Goal: Task Accomplishment & Management: Manage account settings

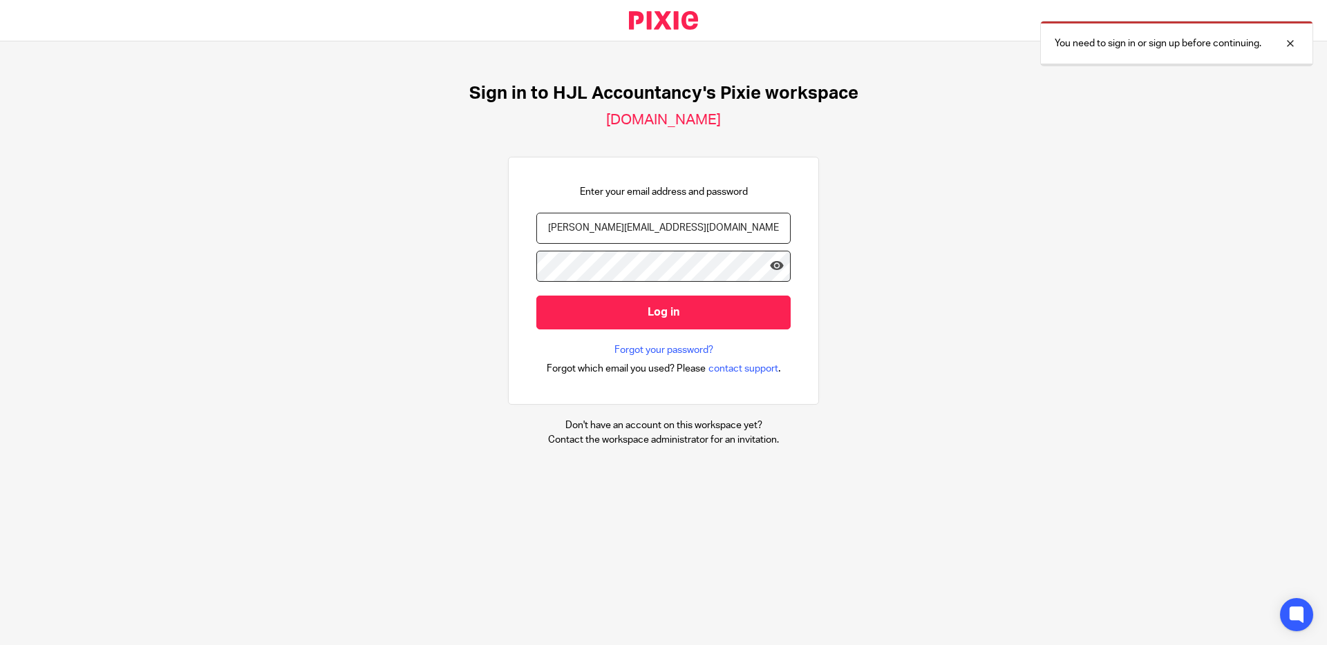
click at [638, 319] on input "Log in" at bounding box center [663, 313] width 254 height 34
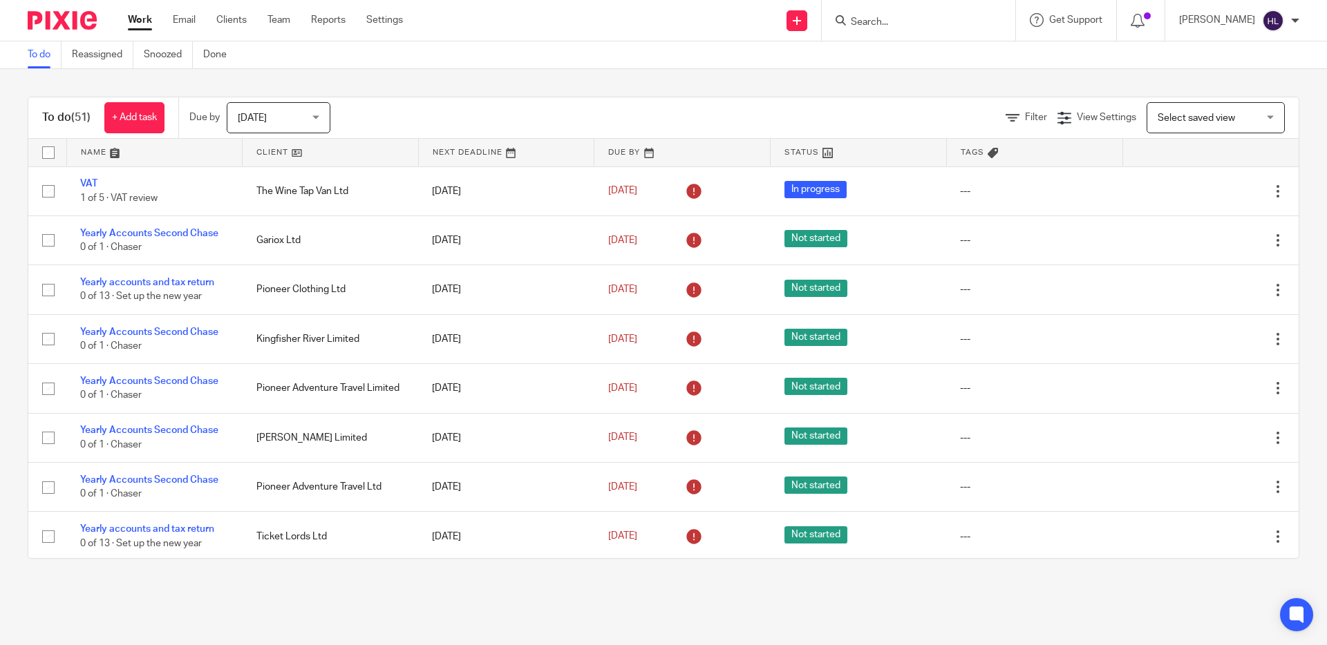
click at [877, 19] on input "Search" at bounding box center [911, 23] width 124 height 12
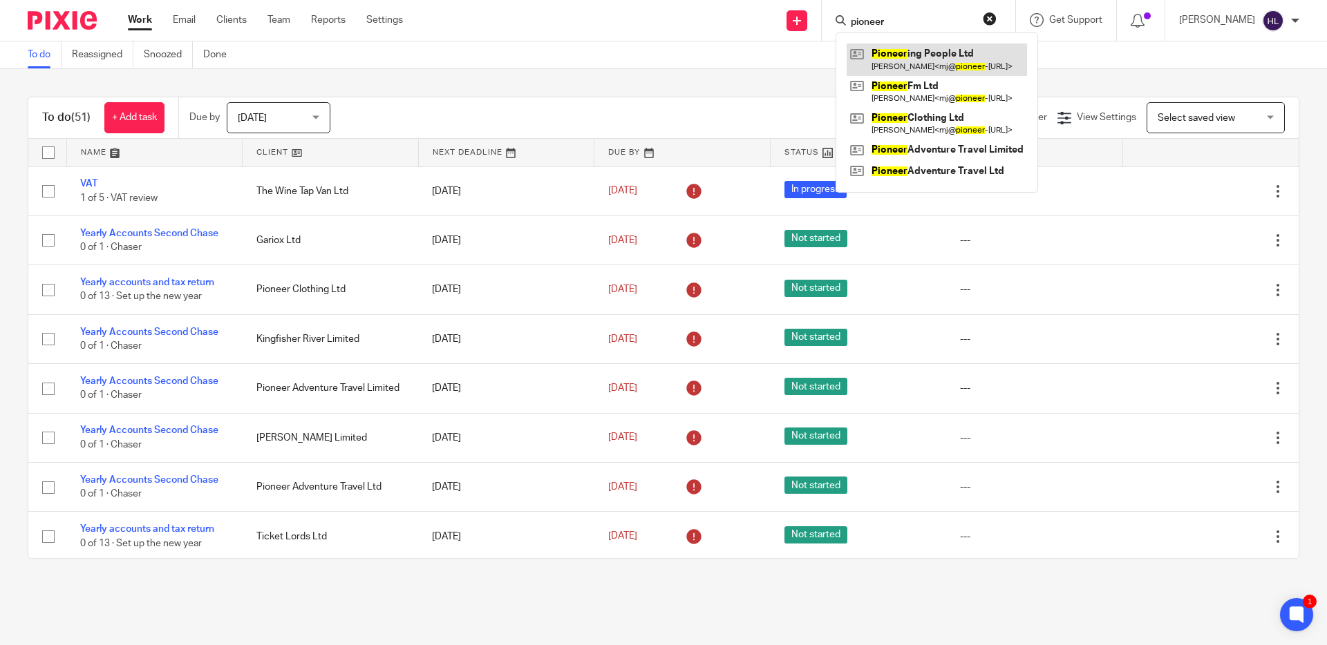
type input "pioneer"
click at [931, 69] on link at bounding box center [936, 60] width 180 height 32
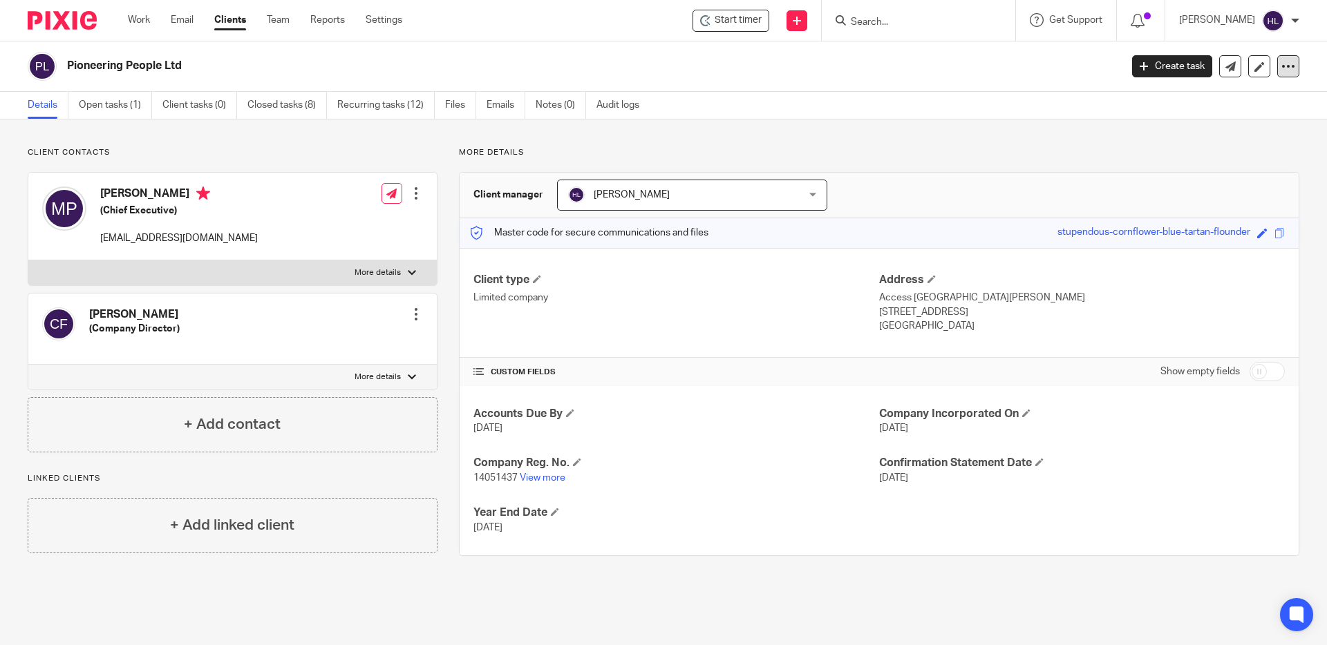
click at [1298, 67] on div at bounding box center [1288, 66] width 22 height 22
click at [1180, 163] on button "Archive client" at bounding box center [1212, 161] width 153 height 18
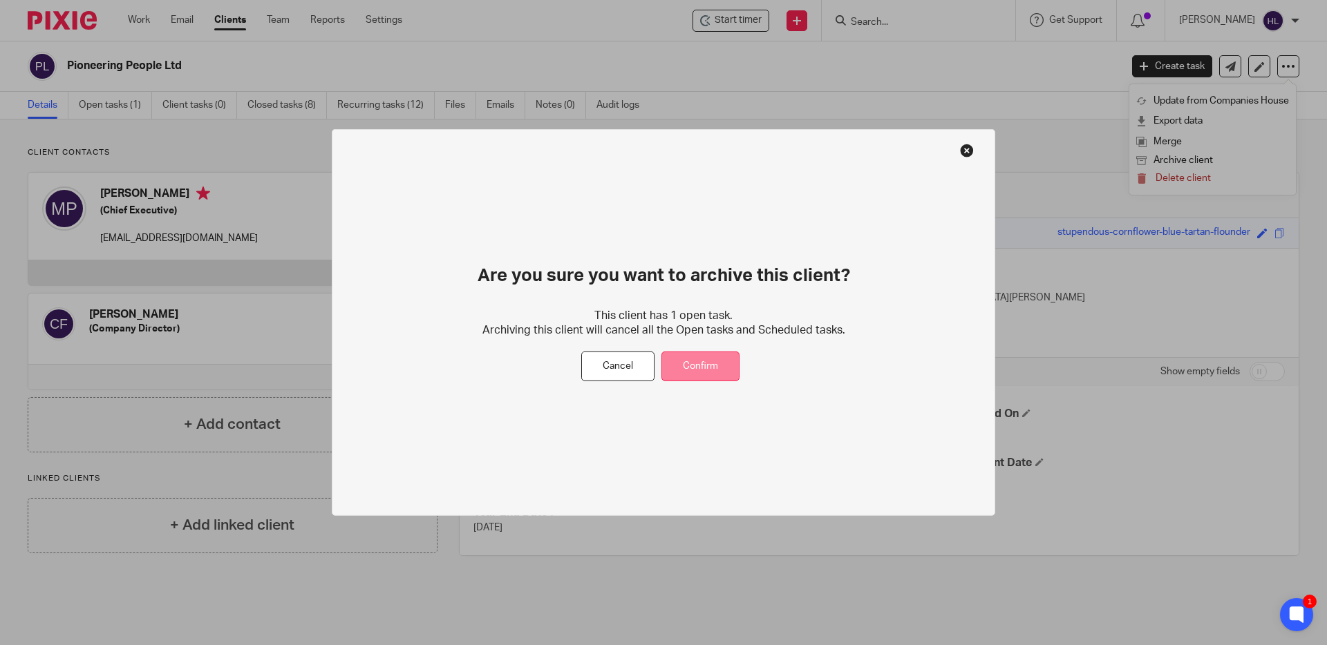
click at [712, 371] on button "Confirm" at bounding box center [700, 367] width 78 height 30
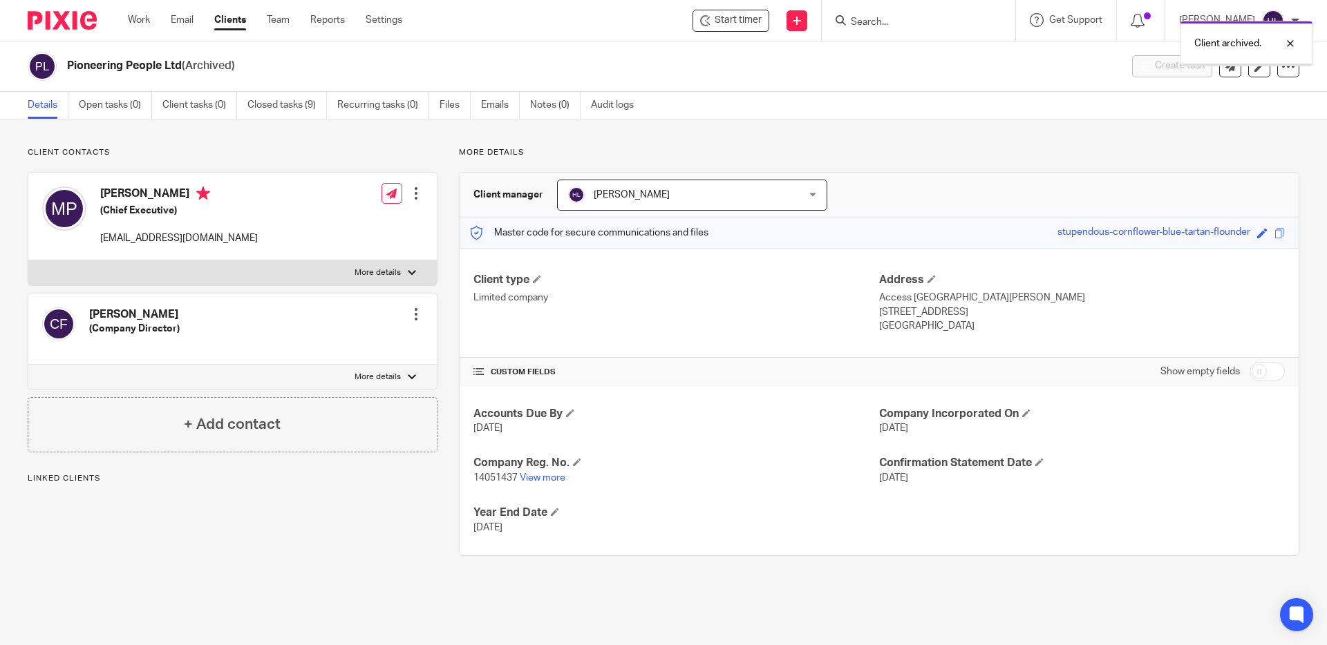
click at [888, 17] on div "Client archived." at bounding box center [988, 40] width 650 height 53
click at [887, 18] on div "Client archived." at bounding box center [988, 40] width 650 height 53
click at [879, 20] on div "Client archived." at bounding box center [988, 40] width 650 height 53
click at [872, 22] on div "Client archived." at bounding box center [988, 40] width 650 height 53
click at [869, 19] on div "Client archived." at bounding box center [988, 40] width 650 height 53
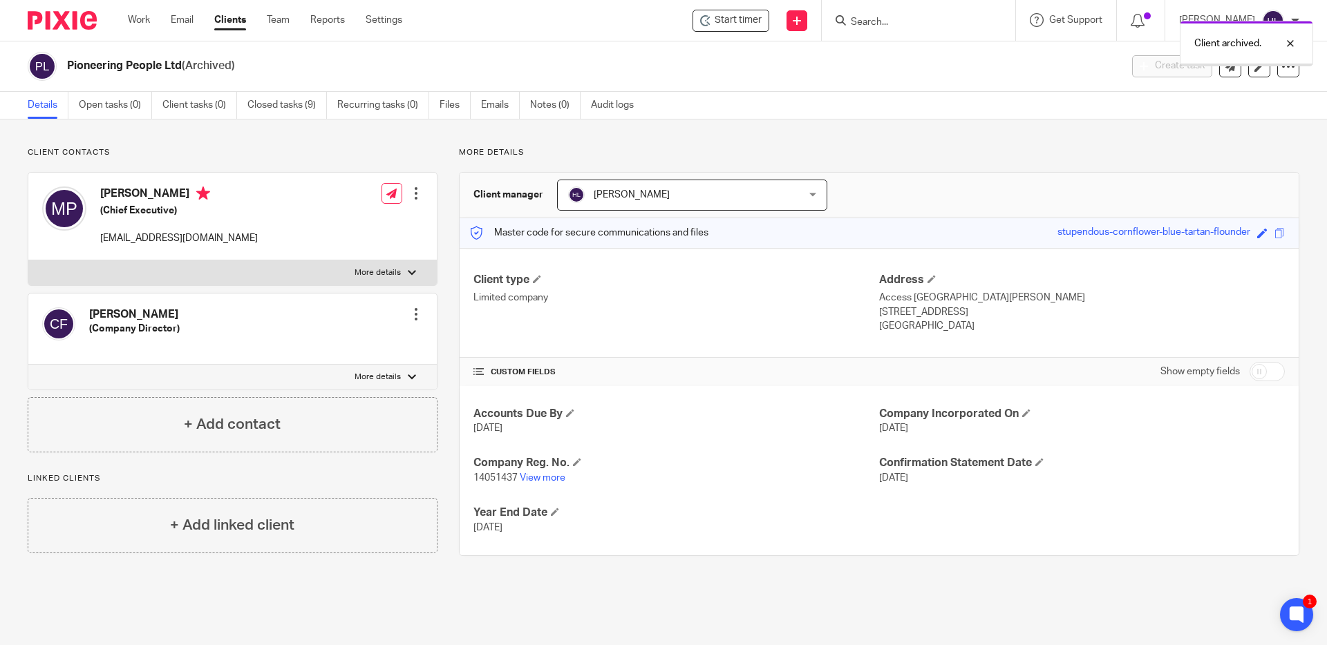
drag, startPoint x: 1291, startPoint y: 47, endPoint x: 1100, endPoint y: 43, distance: 191.4
click at [1291, 47] on div at bounding box center [1279, 43] width 37 height 17
click at [871, 21] on input "Search" at bounding box center [911, 23] width 124 height 12
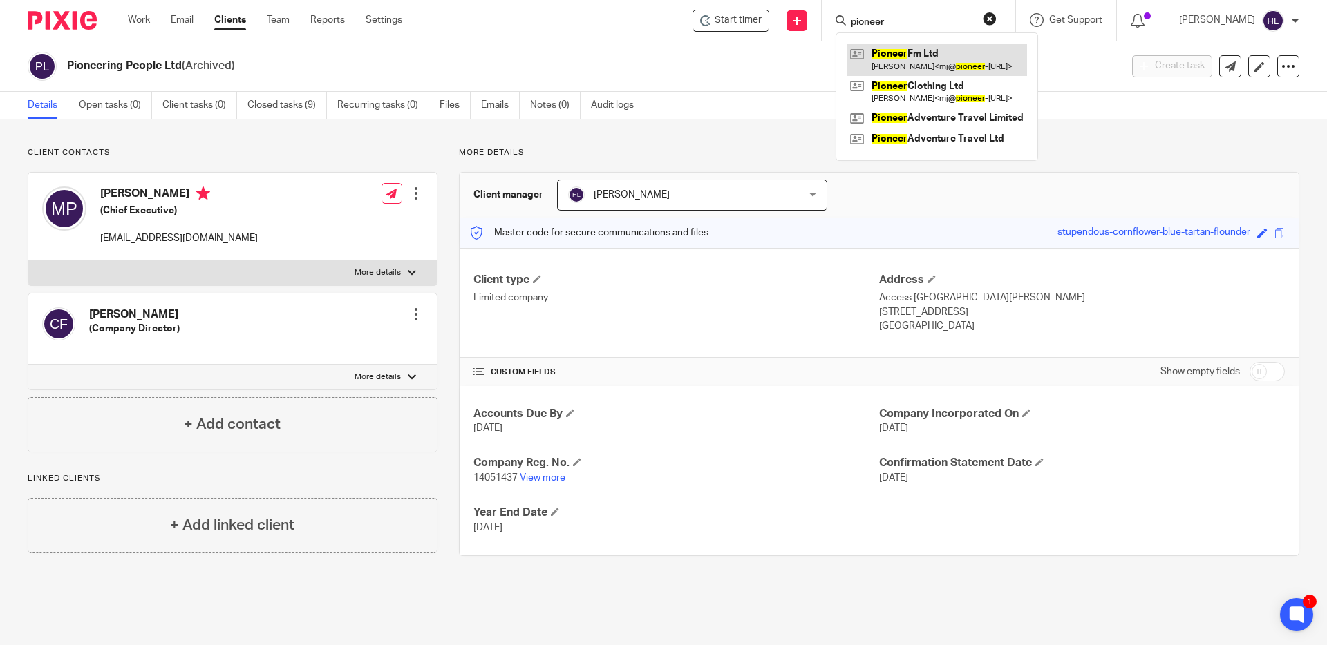
type input "pioneer"
click at [904, 50] on link at bounding box center [936, 60] width 180 height 32
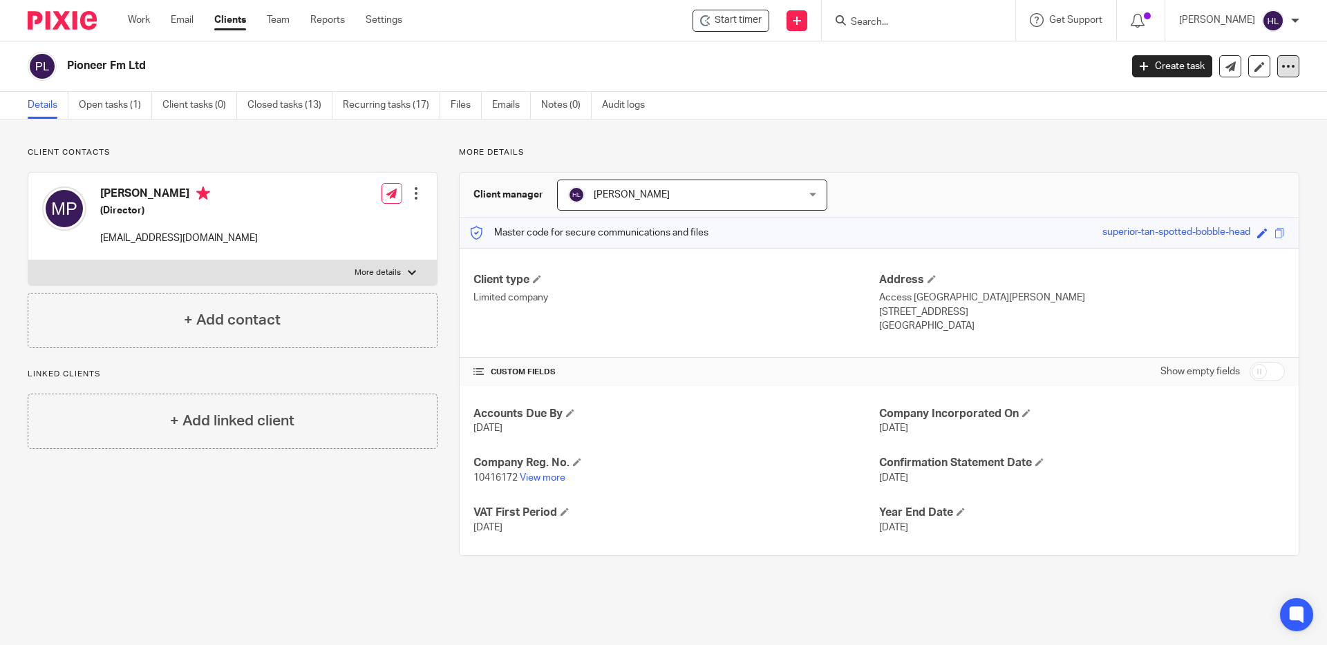
click at [1288, 67] on icon at bounding box center [1288, 66] width 14 height 14
click at [1184, 162] on button "Archive client" at bounding box center [1212, 161] width 153 height 18
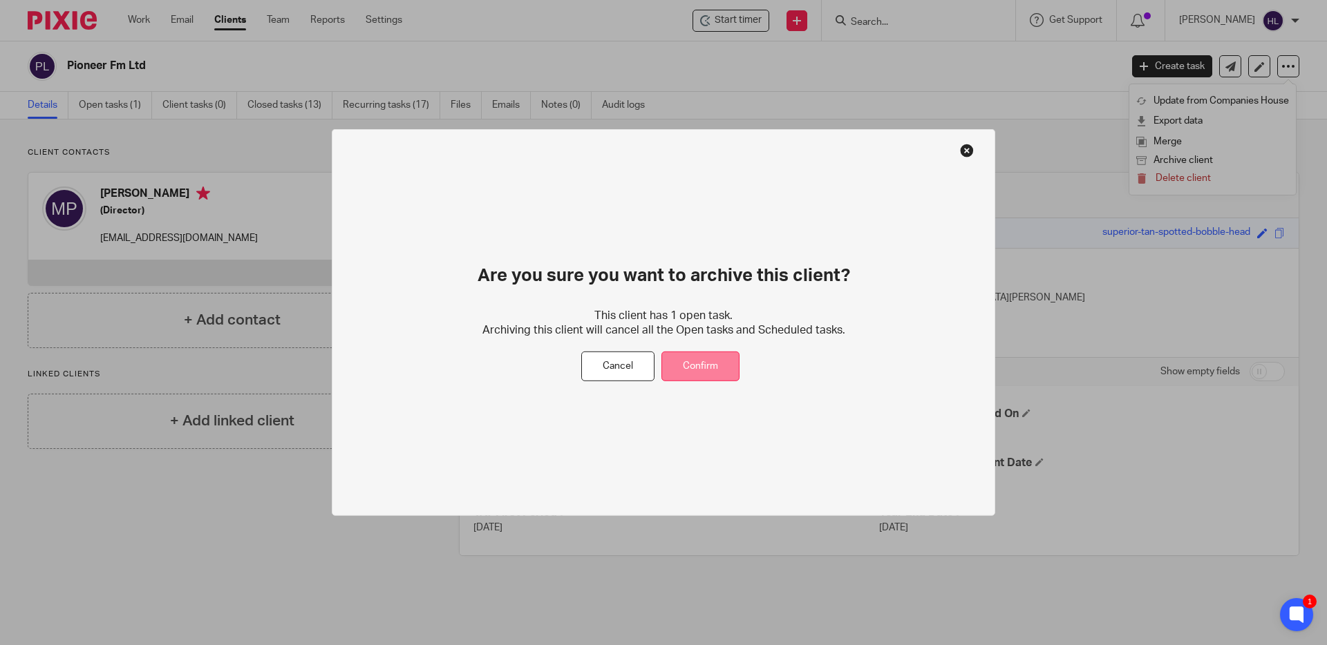
click at [710, 366] on button "Confirm" at bounding box center [700, 367] width 78 height 30
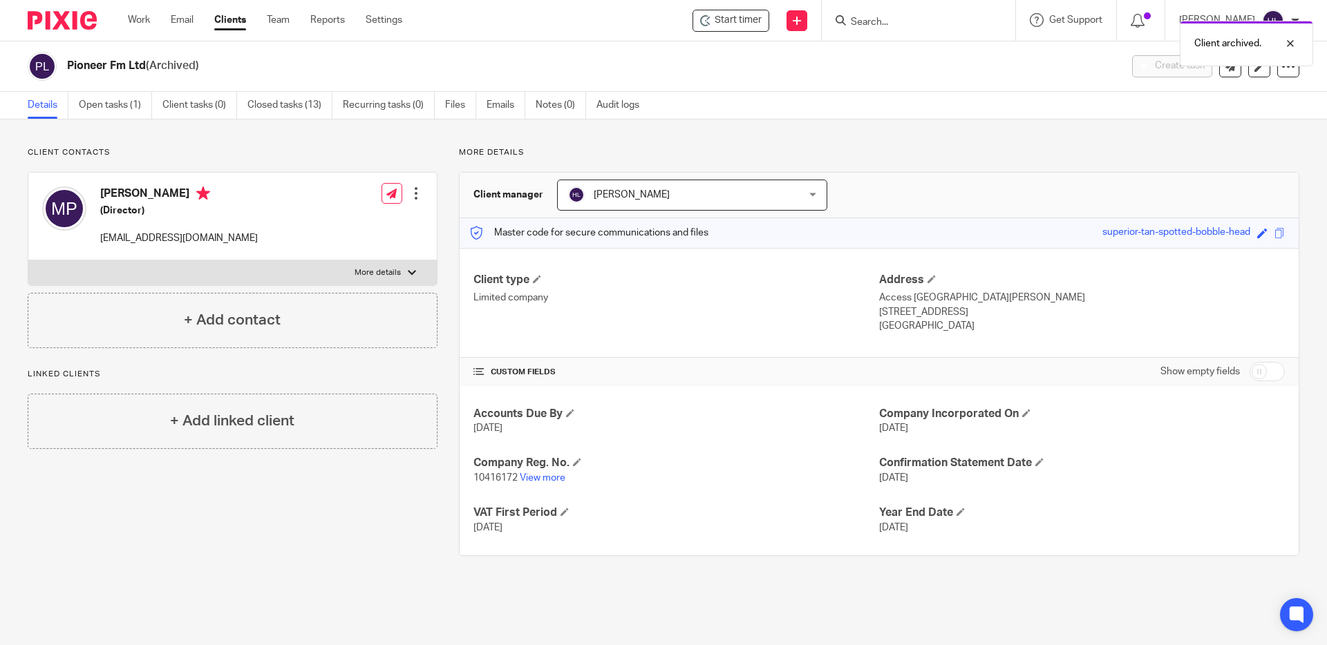
click at [871, 21] on div "Client archived." at bounding box center [988, 40] width 650 height 53
click at [1291, 43] on div at bounding box center [1279, 43] width 37 height 17
click at [874, 23] on input "Search" at bounding box center [911, 23] width 124 height 12
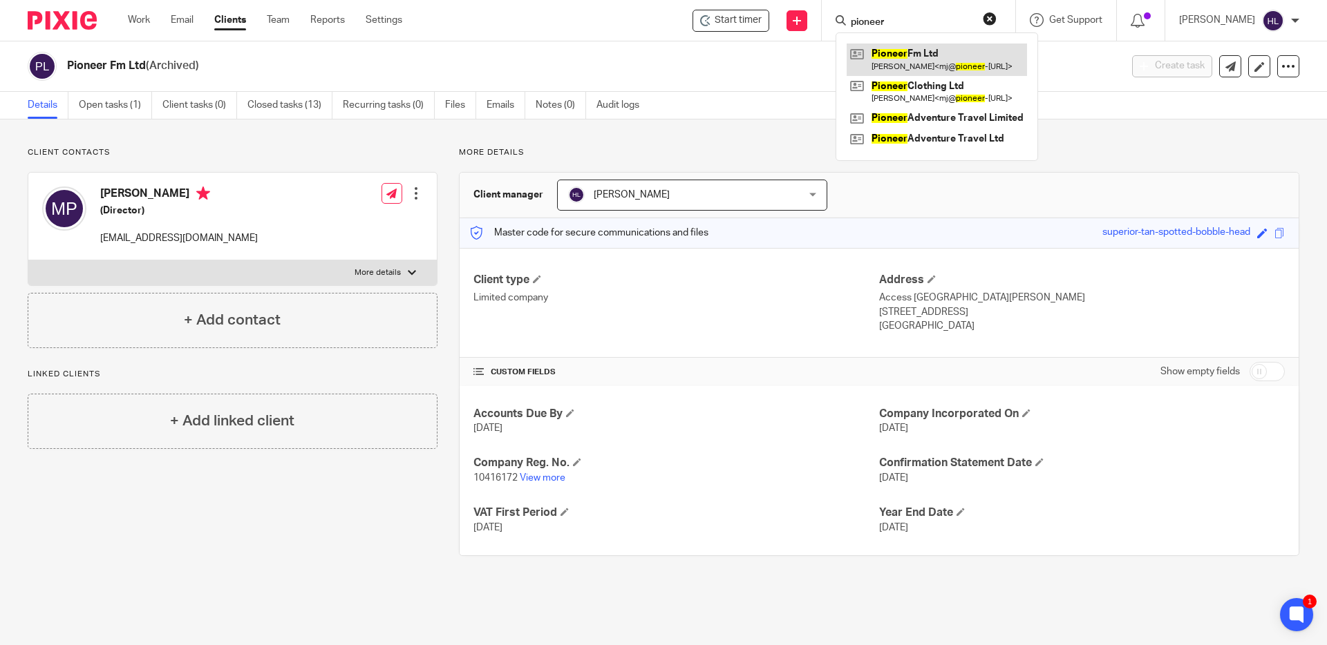
type input "pioneer"
click at [927, 55] on link at bounding box center [936, 60] width 180 height 32
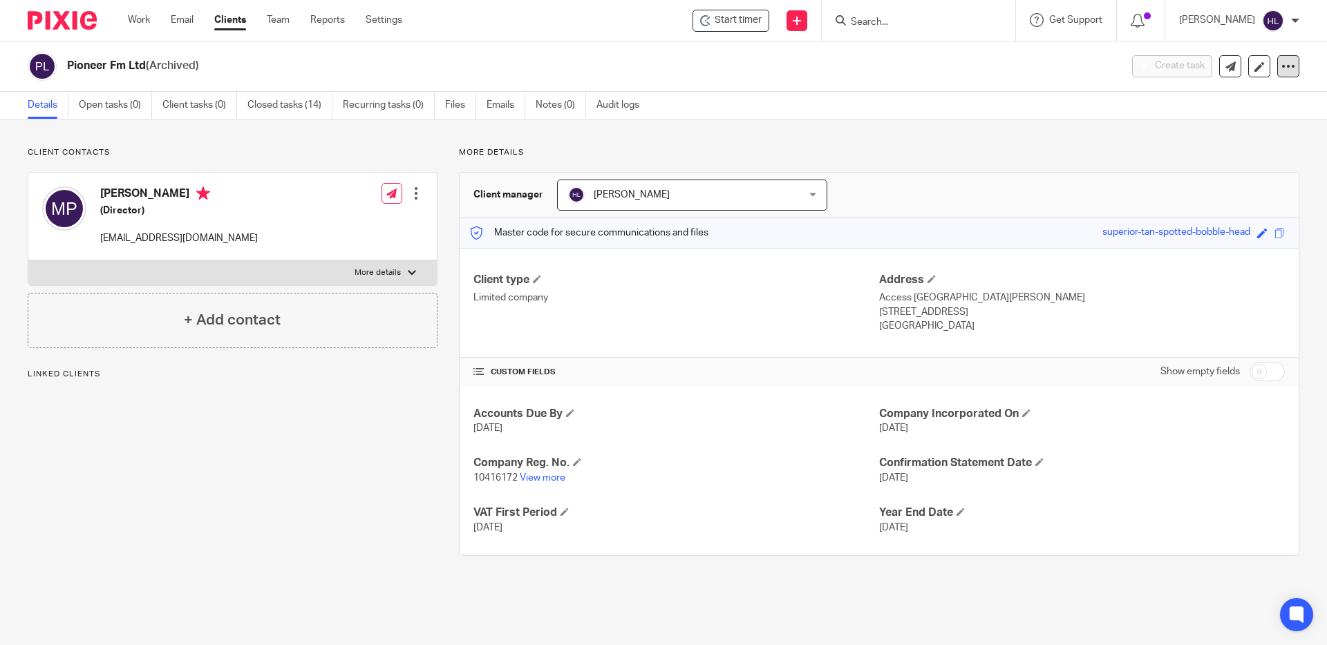
click at [1288, 67] on icon at bounding box center [1288, 66] width 14 height 14
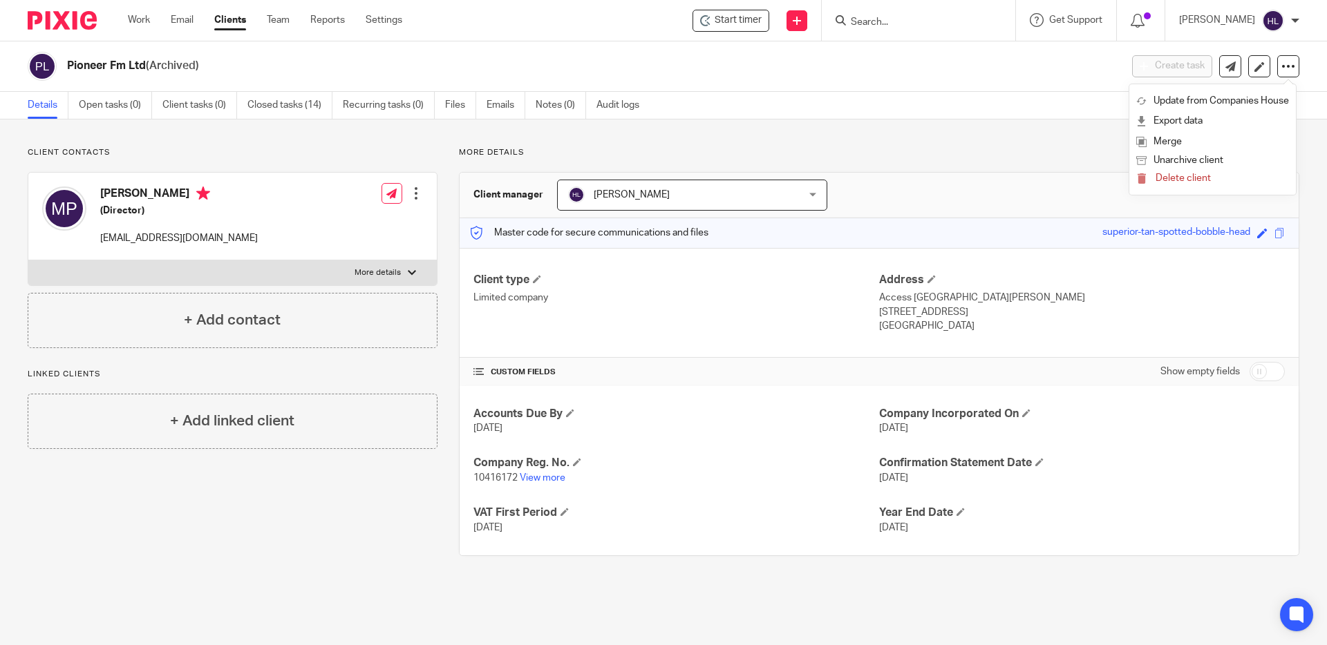
drag, startPoint x: 946, startPoint y: 124, endPoint x: 940, endPoint y: 106, distance: 18.4
click at [945, 117] on main "Pioneer Fm Ltd (Archived) Create task Update from Companies House Export data M…" at bounding box center [663, 322] width 1327 height 645
click at [894, 19] on input "Search" at bounding box center [911, 23] width 124 height 12
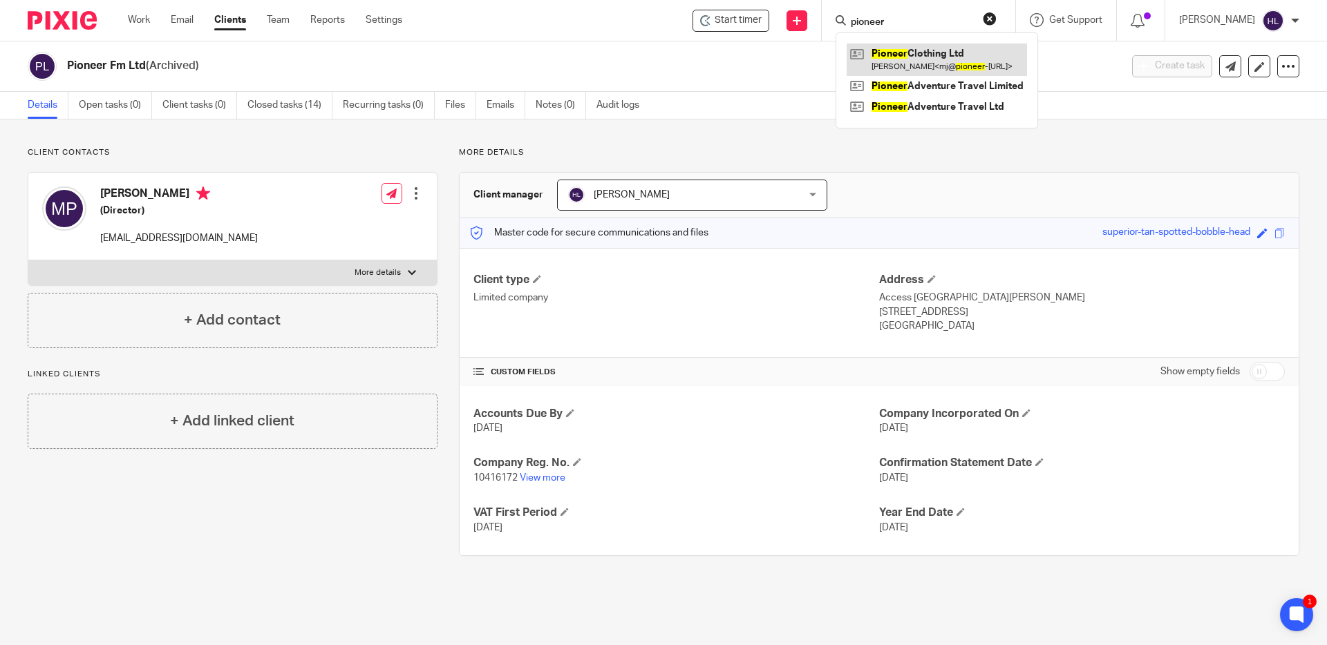
type input "pioneer"
click at [916, 57] on link at bounding box center [936, 60] width 180 height 32
